Goal: Transaction & Acquisition: Subscribe to service/newsletter

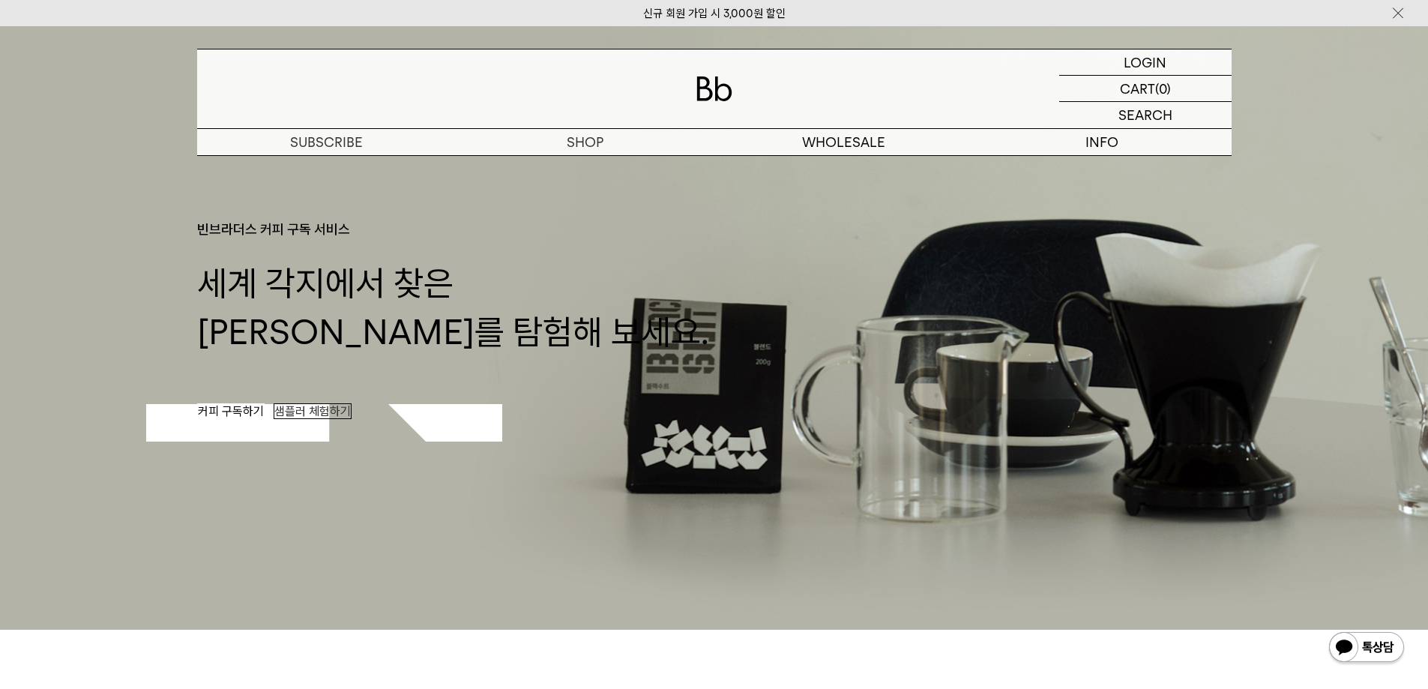
click at [208, 408] on span "커피 구독하기" at bounding box center [231, 411] width 66 height 14
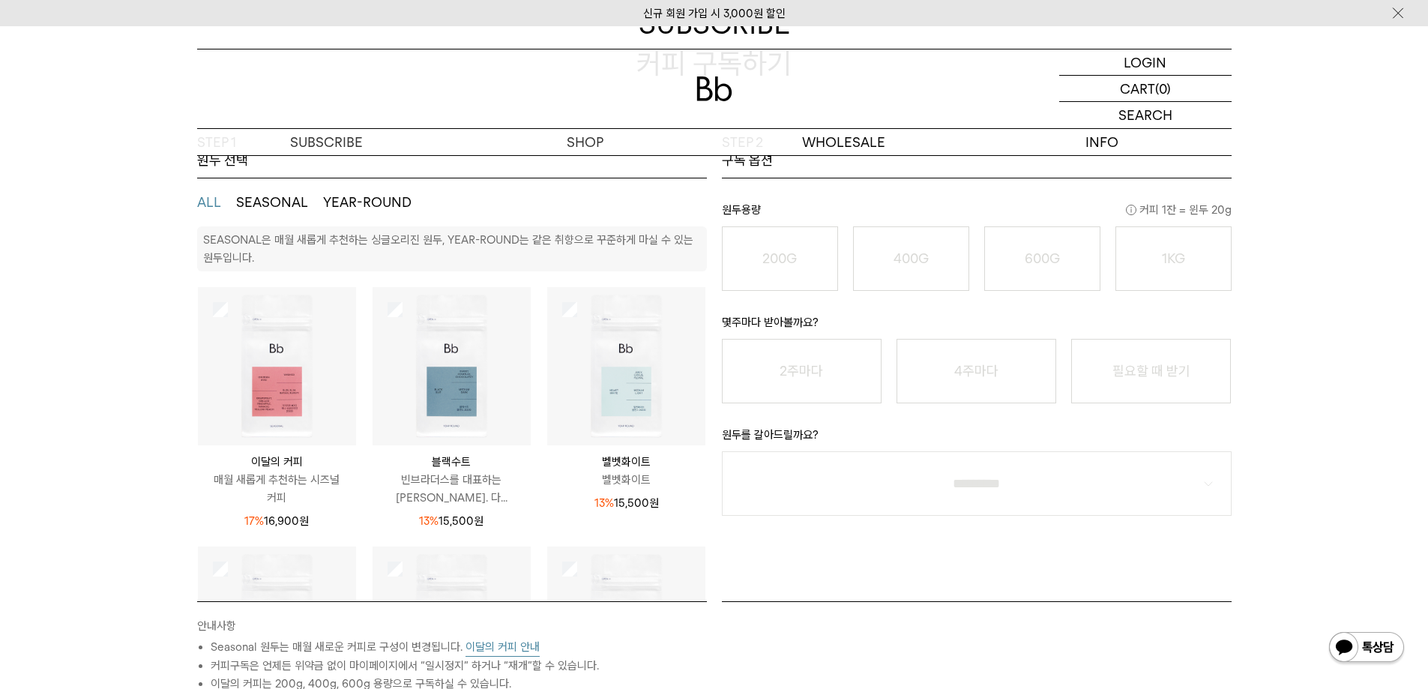
scroll to position [225, 0]
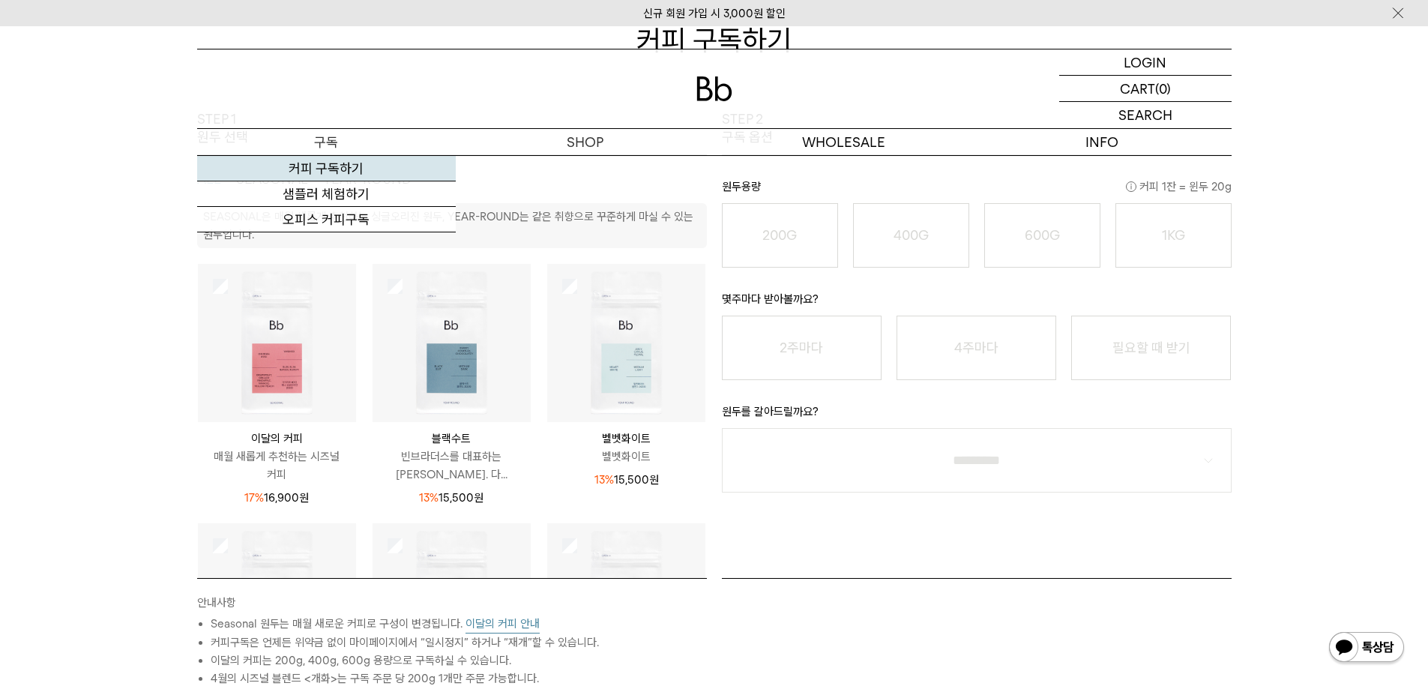
click at [336, 170] on link "커피 구독하기" at bounding box center [326, 168] width 259 height 25
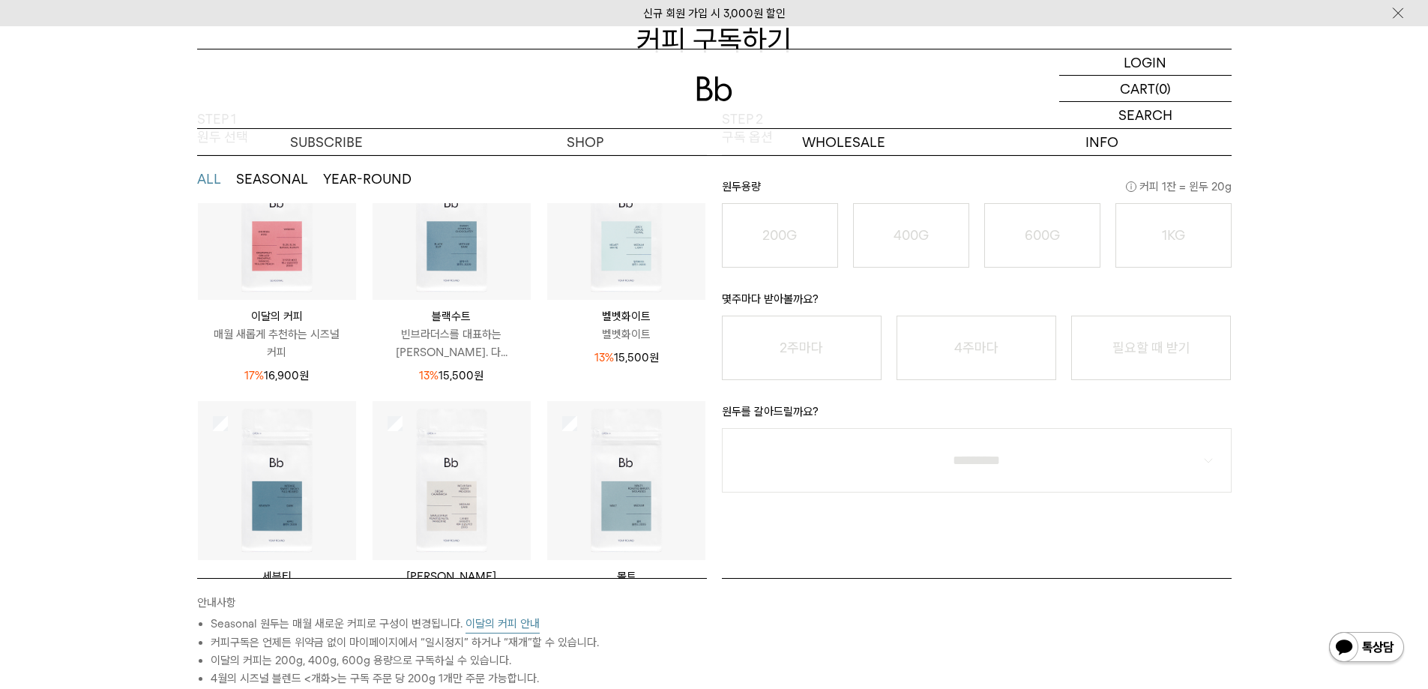
scroll to position [47, 0]
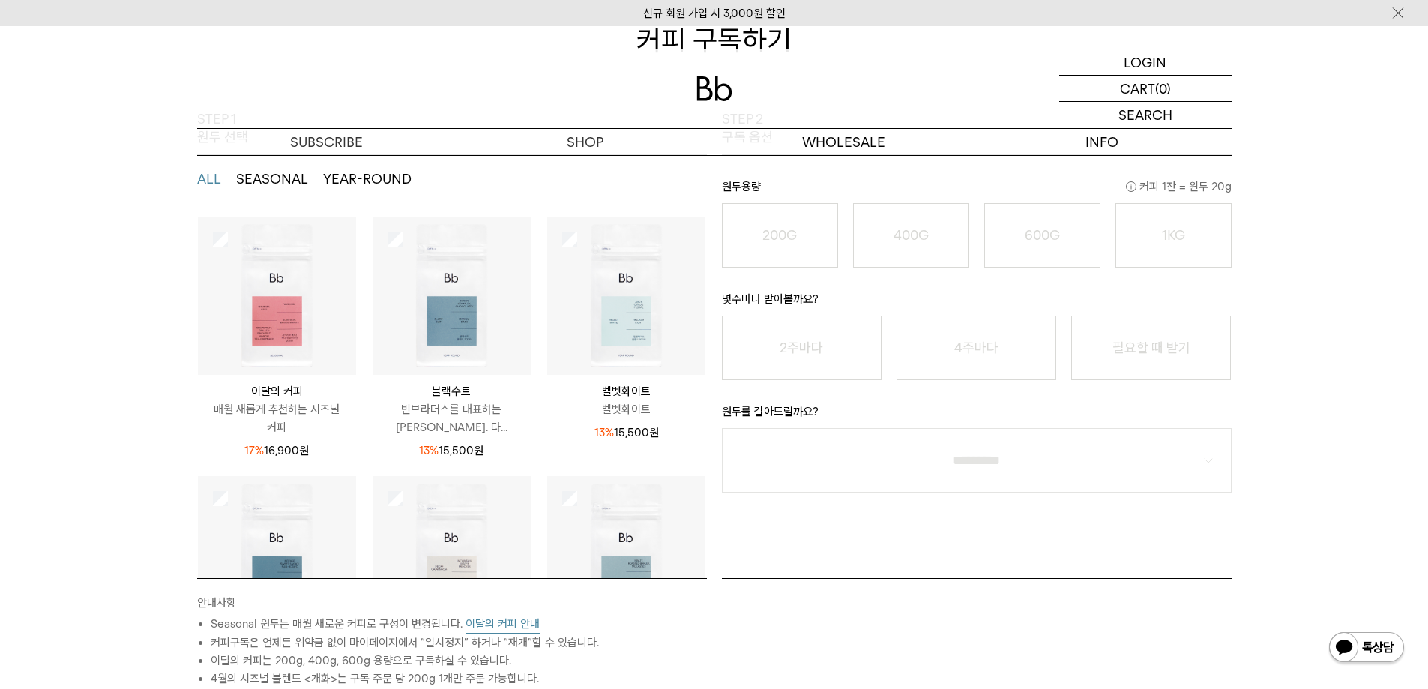
click at [301, 181] on button "SEASONAL" at bounding box center [272, 179] width 72 height 18
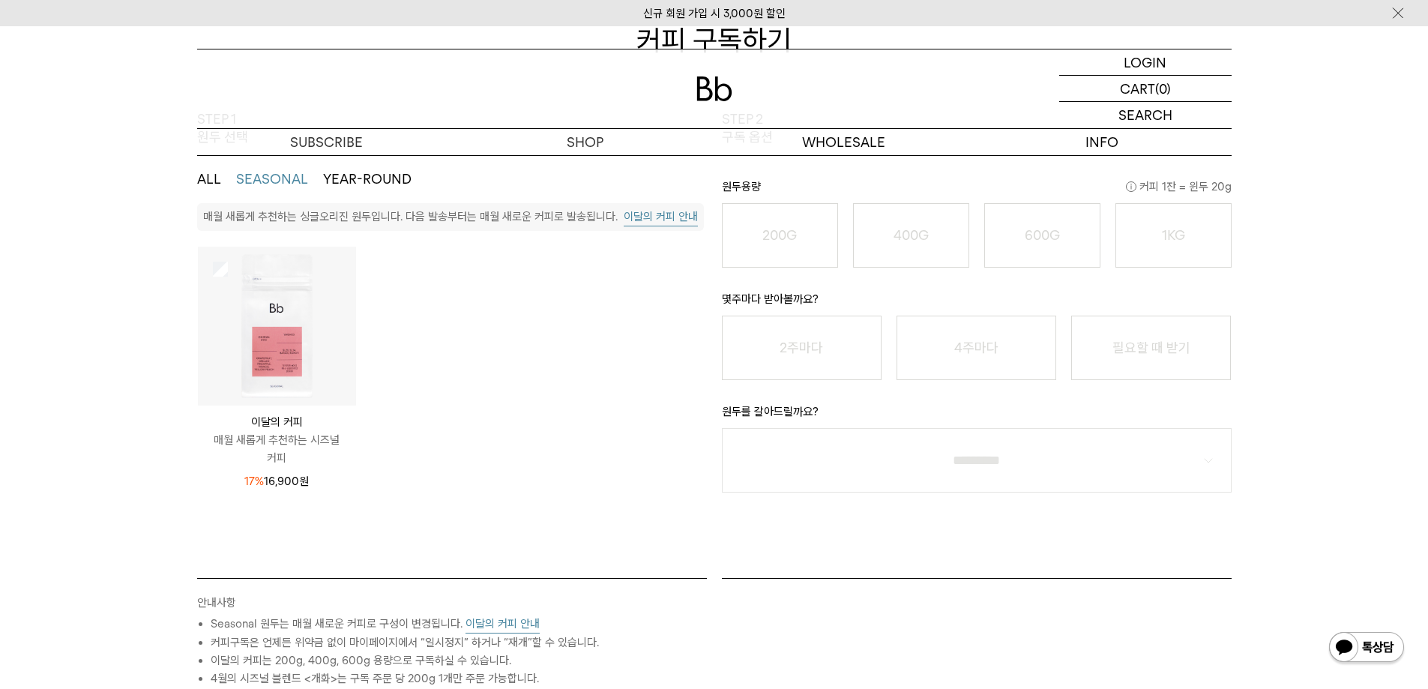
click at [345, 182] on button "YEAR-ROUND" at bounding box center [367, 179] width 88 height 18
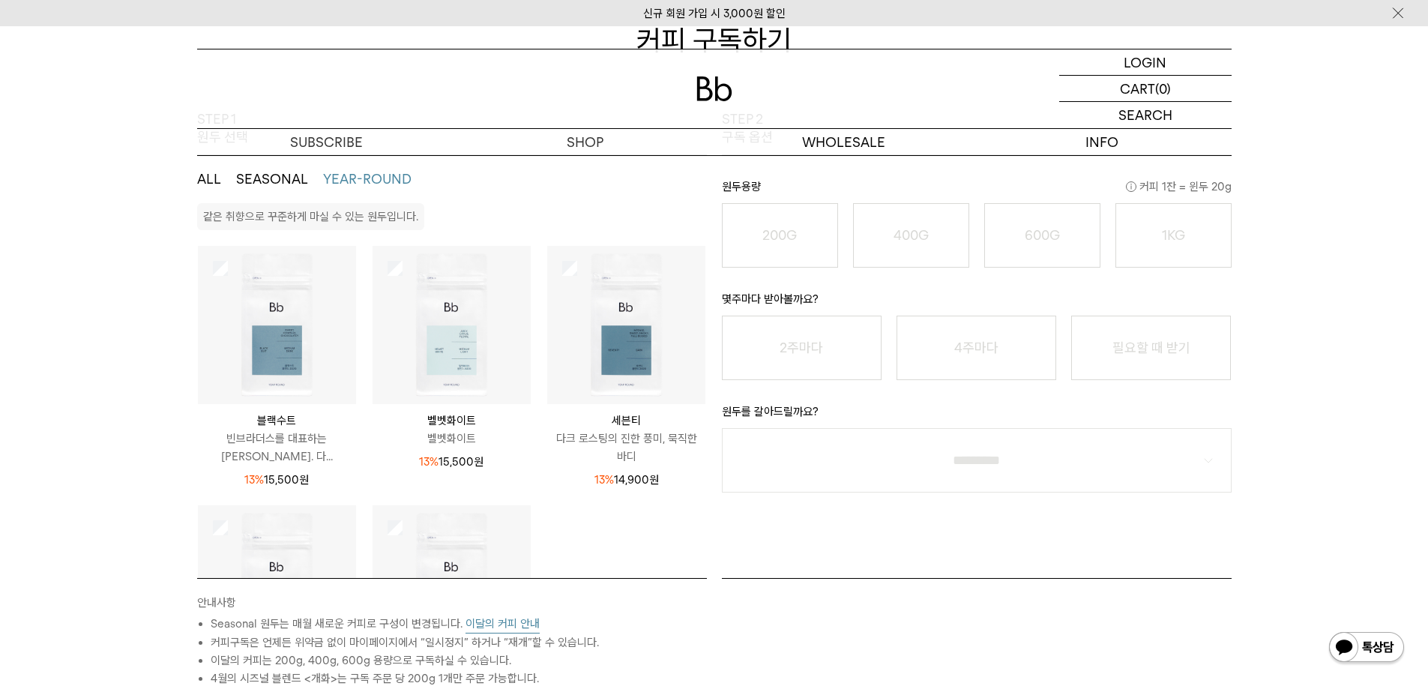
click at [211, 173] on button "ALL" at bounding box center [209, 179] width 24 height 18
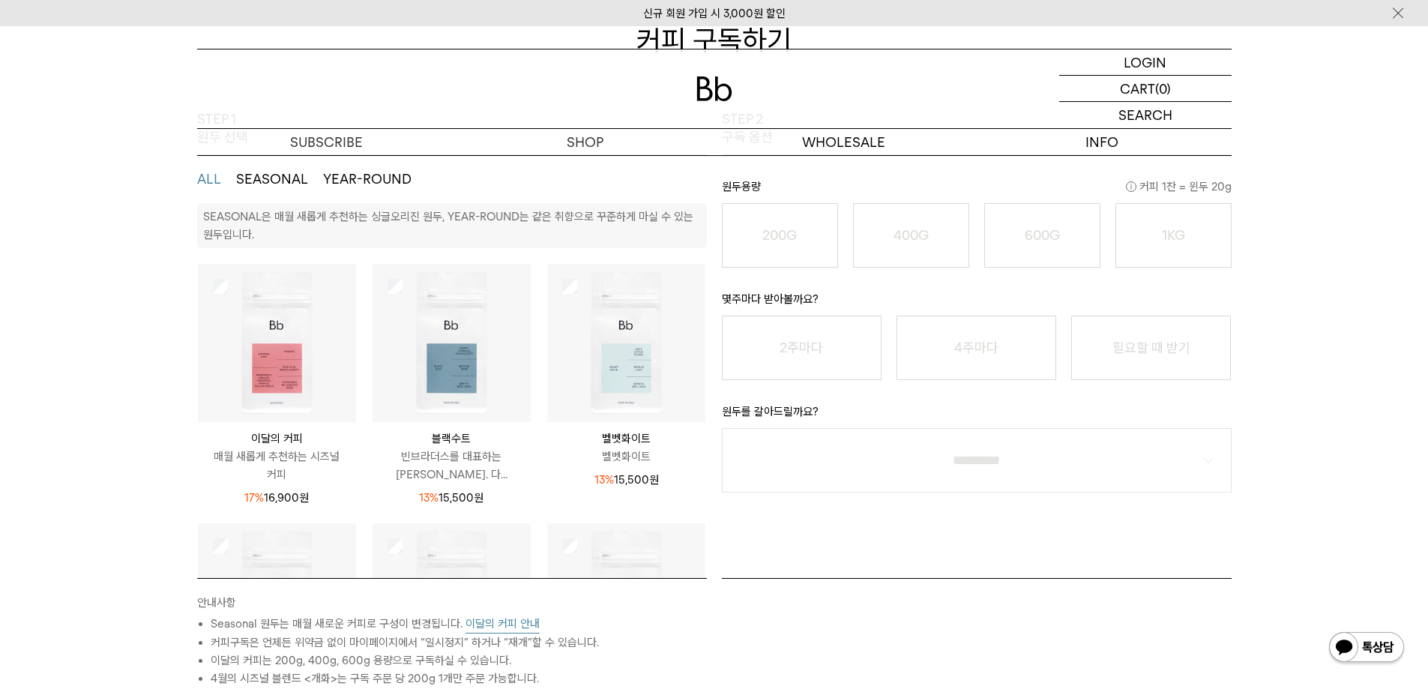
click at [275, 402] on img at bounding box center [277, 343] width 158 height 158
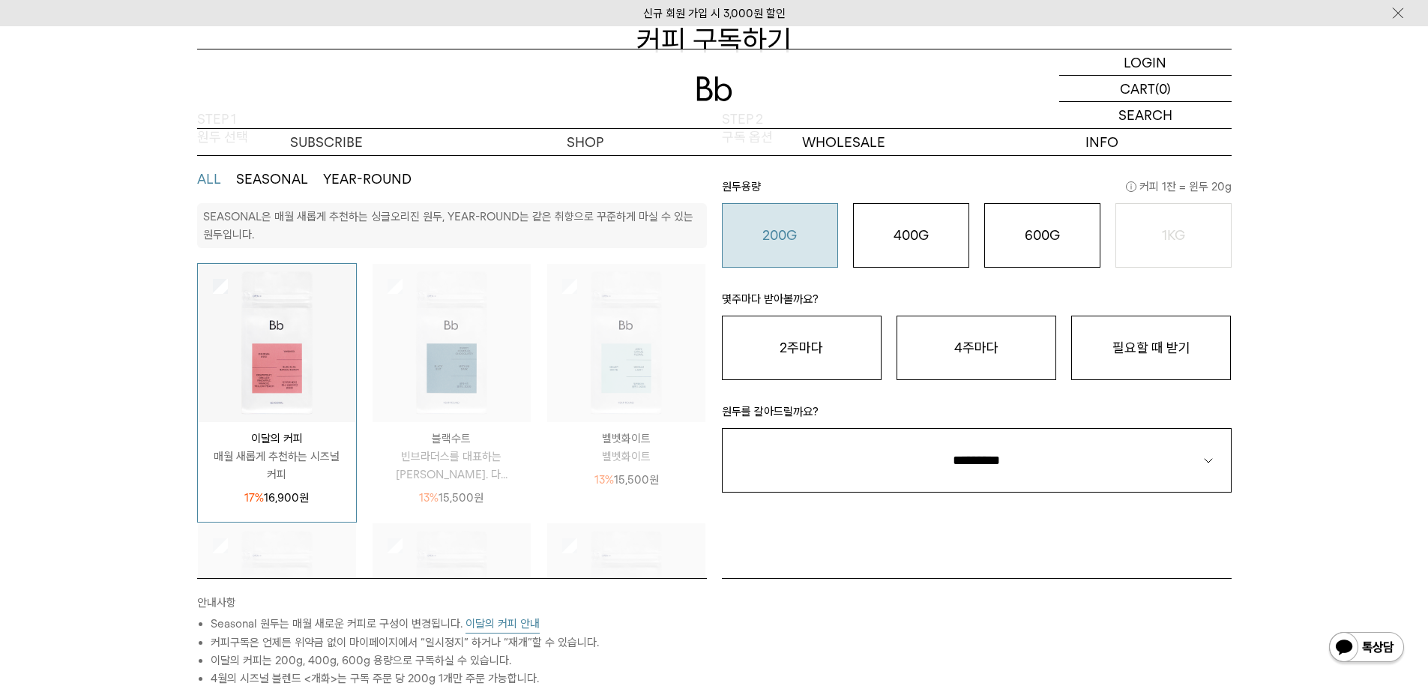
click at [758, 262] on button "200G 16,900 원" at bounding box center [780, 235] width 116 height 64
click at [907, 348] on button "4주마다" at bounding box center [976, 348] width 160 height 64
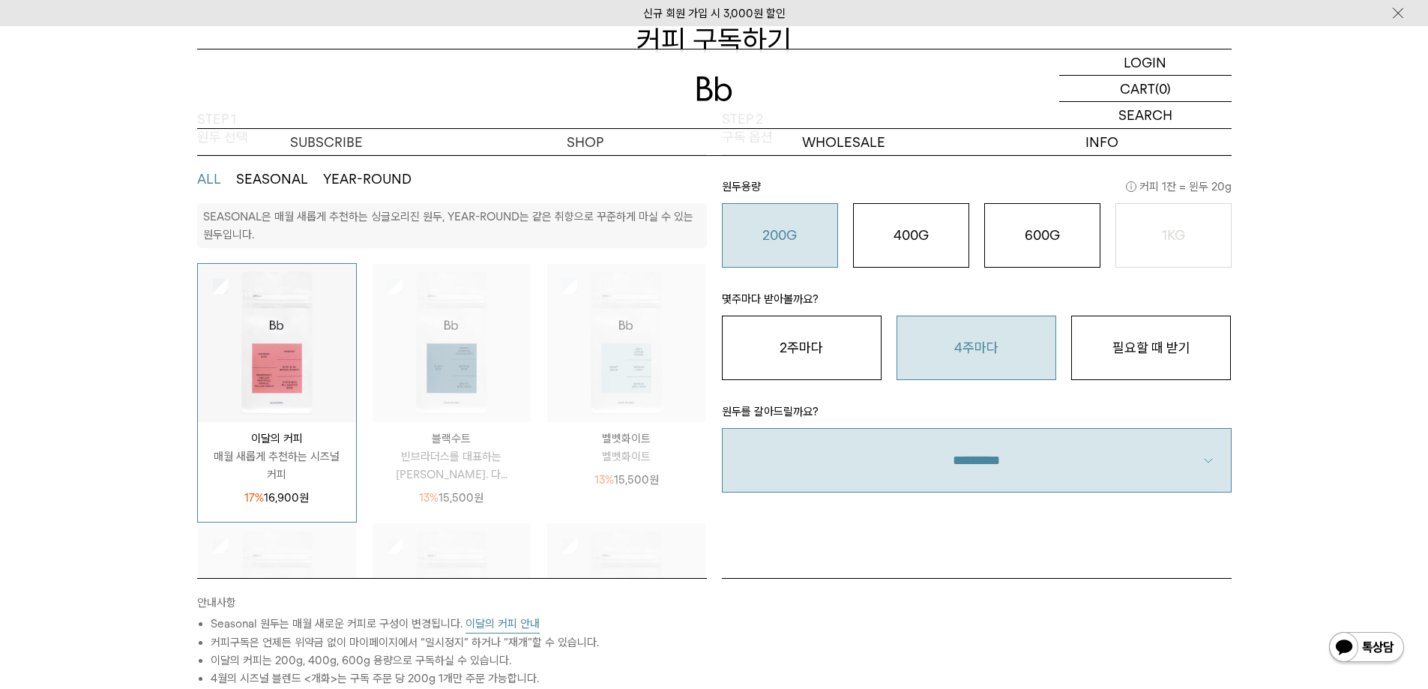
click at [928, 450] on select "**********" at bounding box center [977, 460] width 510 height 64
select select "**"
click at [722, 428] on select "**********" at bounding box center [977, 460] width 510 height 64
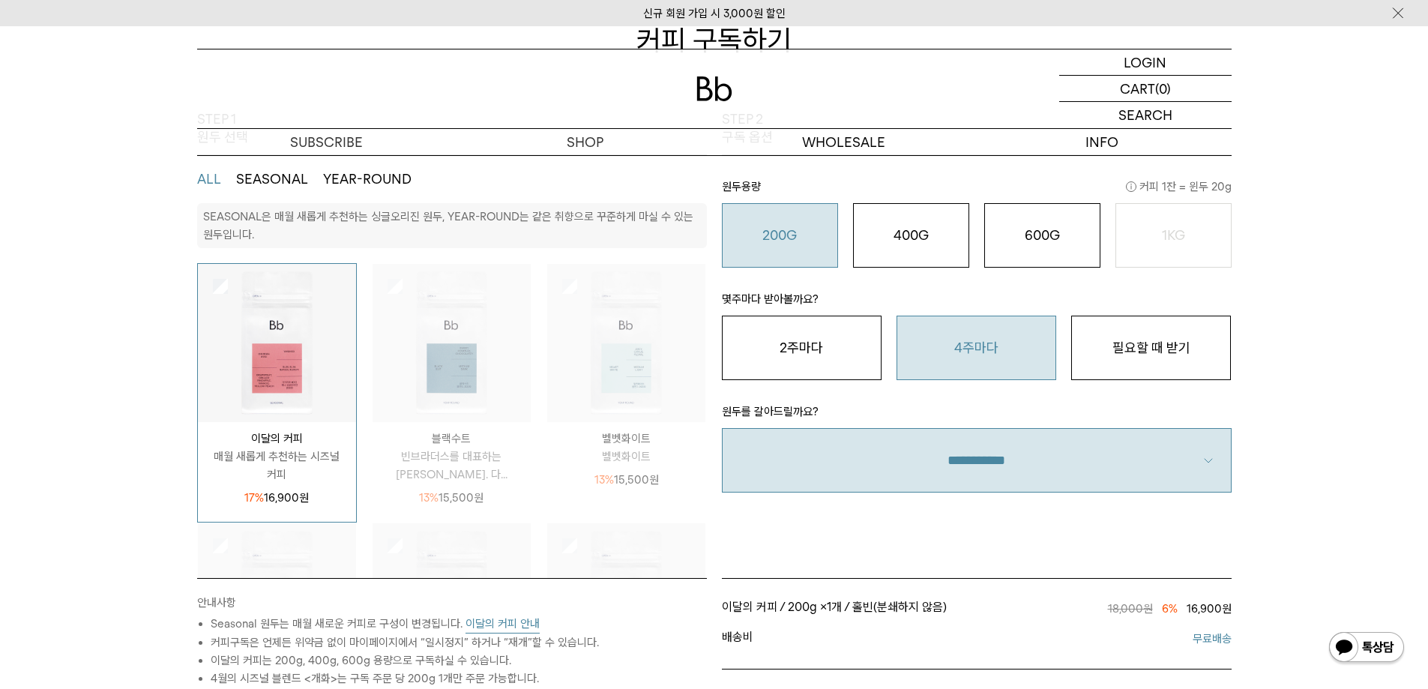
click at [959, 524] on div "STEP 2 구독 옵션 원두용량 커피 1잔 = 윈두 20g 200G 16,900 원 400G 31,000 원 600G 43,000 원 1KG …" at bounding box center [976, 344] width 525 height 468
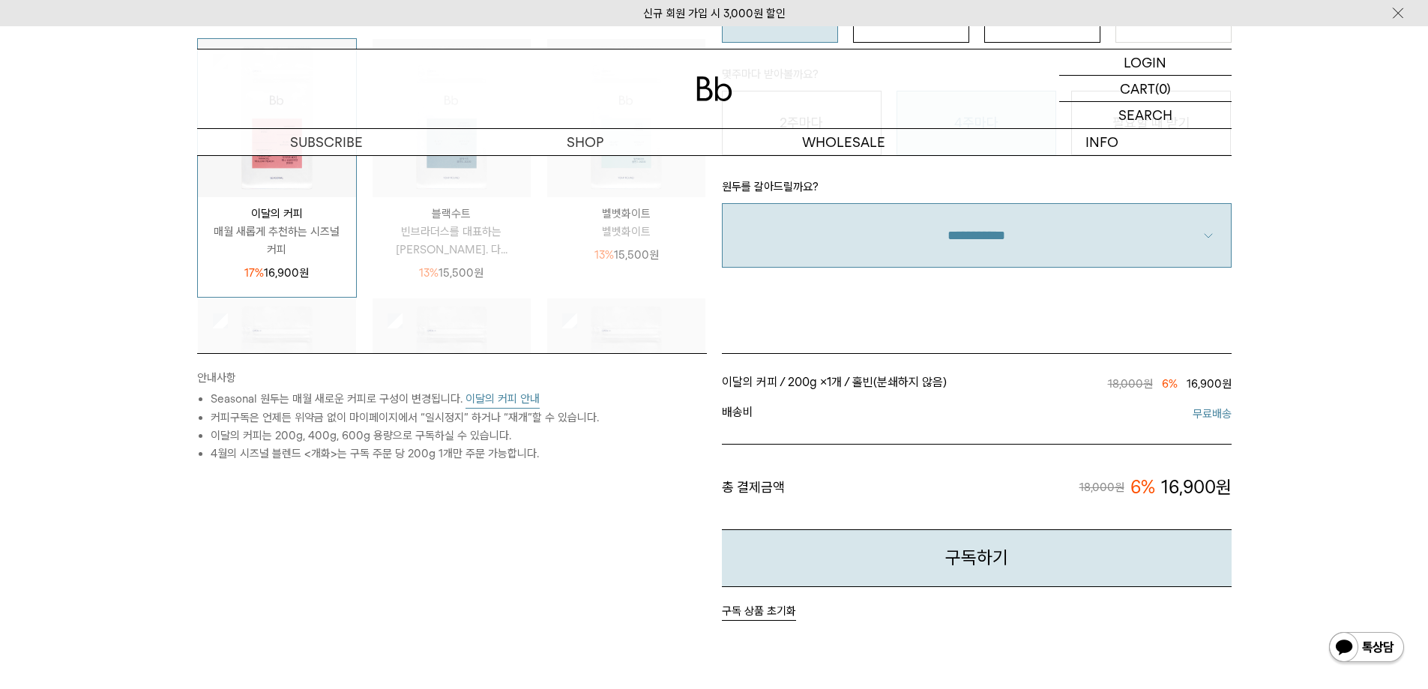
scroll to position [375, 0]
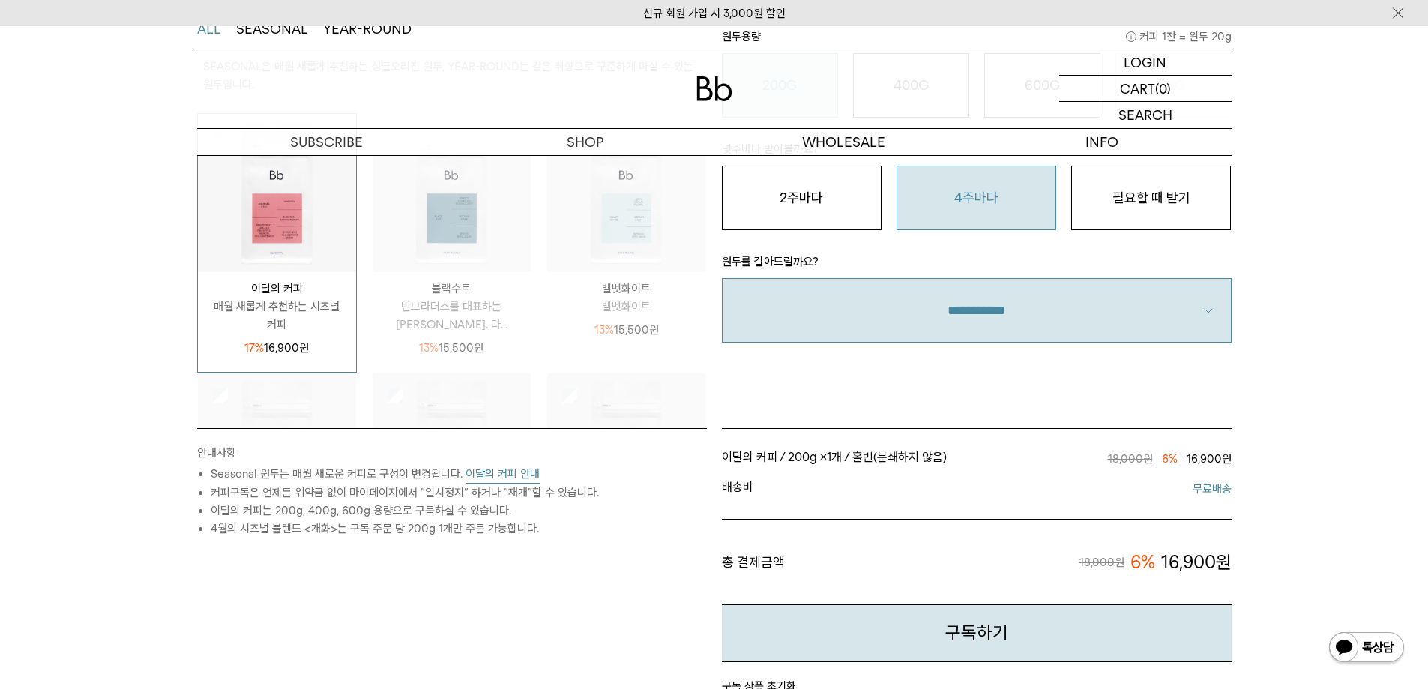
click at [1380, 387] on div "STEP 1 원두 선택 ALL SEASONAL YEAR-ROUND SEASONAL은 매월 새롭게 추천하는 싱글오리진 원두, YEAR-ROUND…" at bounding box center [714, 402] width 1428 height 885
